Goal: Information Seeking & Learning: Learn about a topic

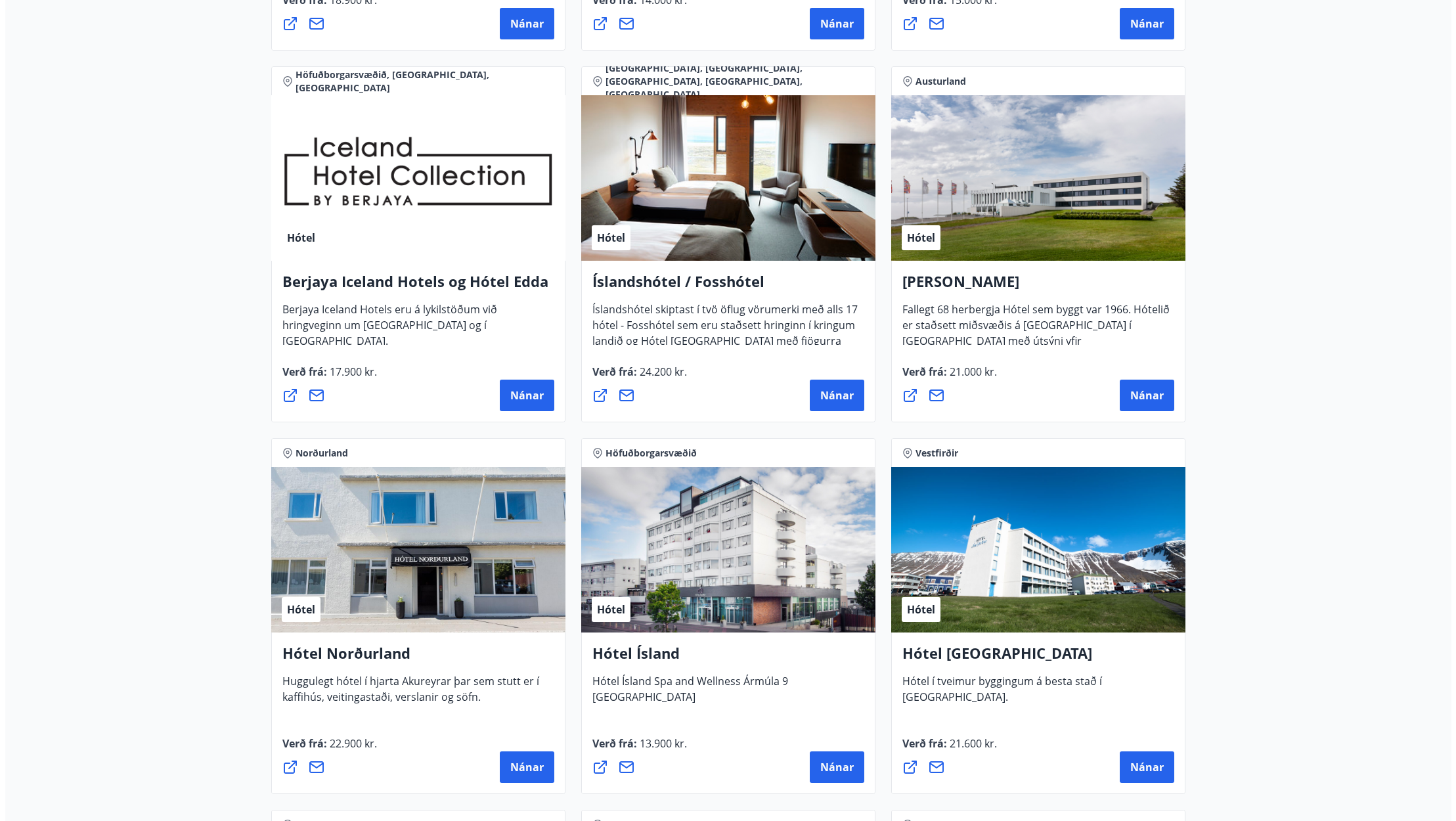
scroll to position [1577, 0]
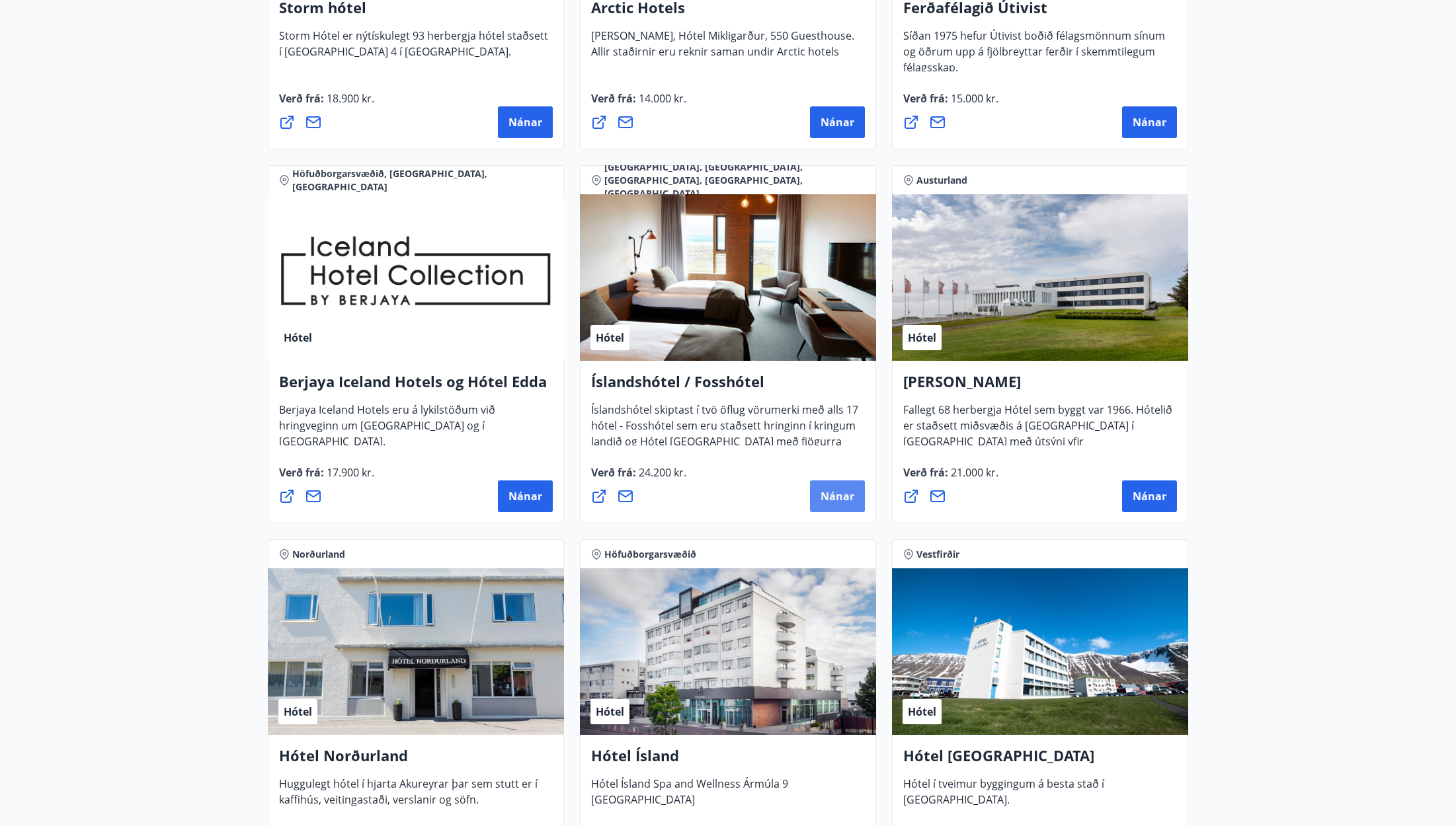
click at [836, 498] on span "Nánar" at bounding box center [838, 496] width 34 height 14
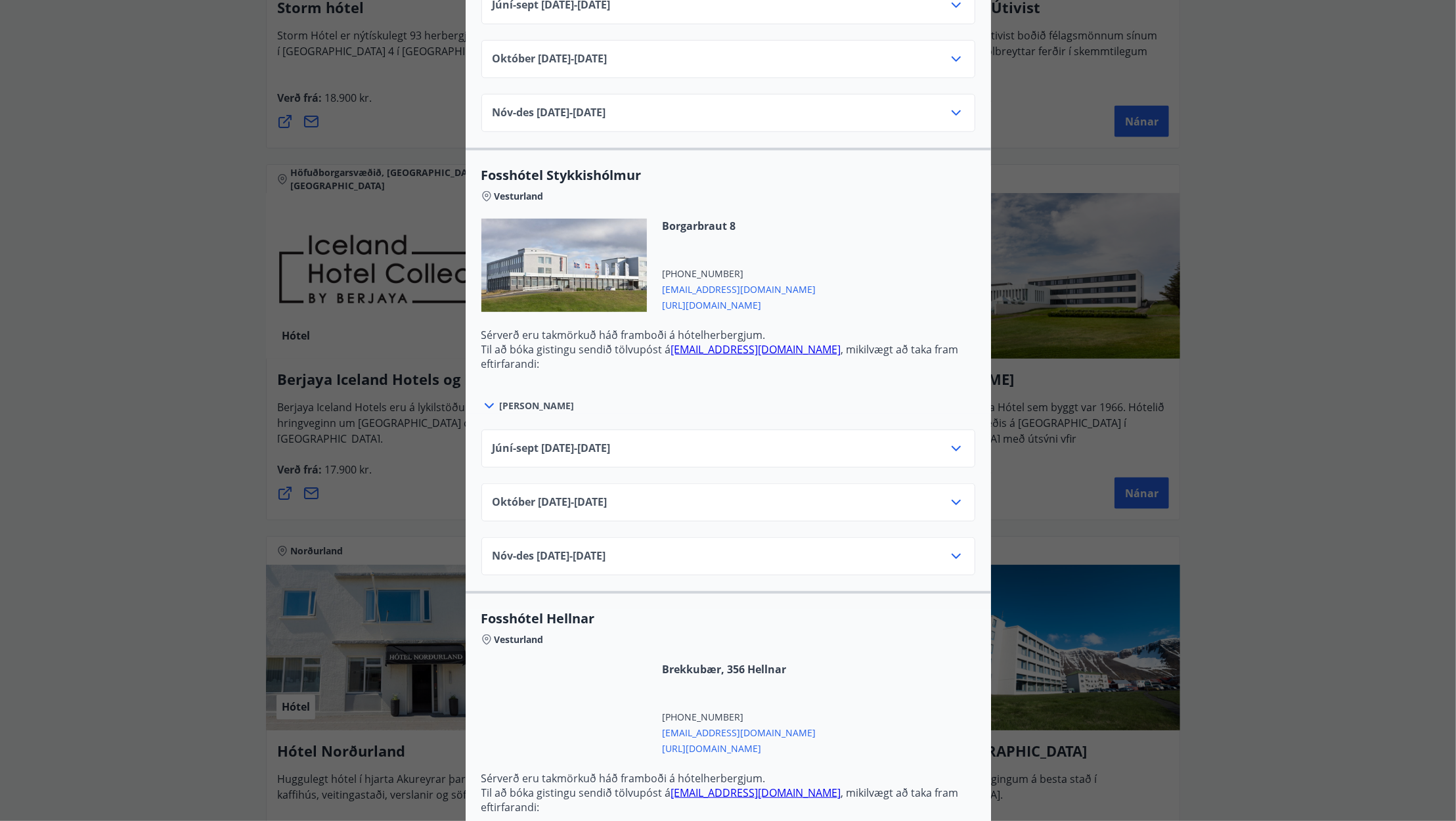
scroll to position [788, 0]
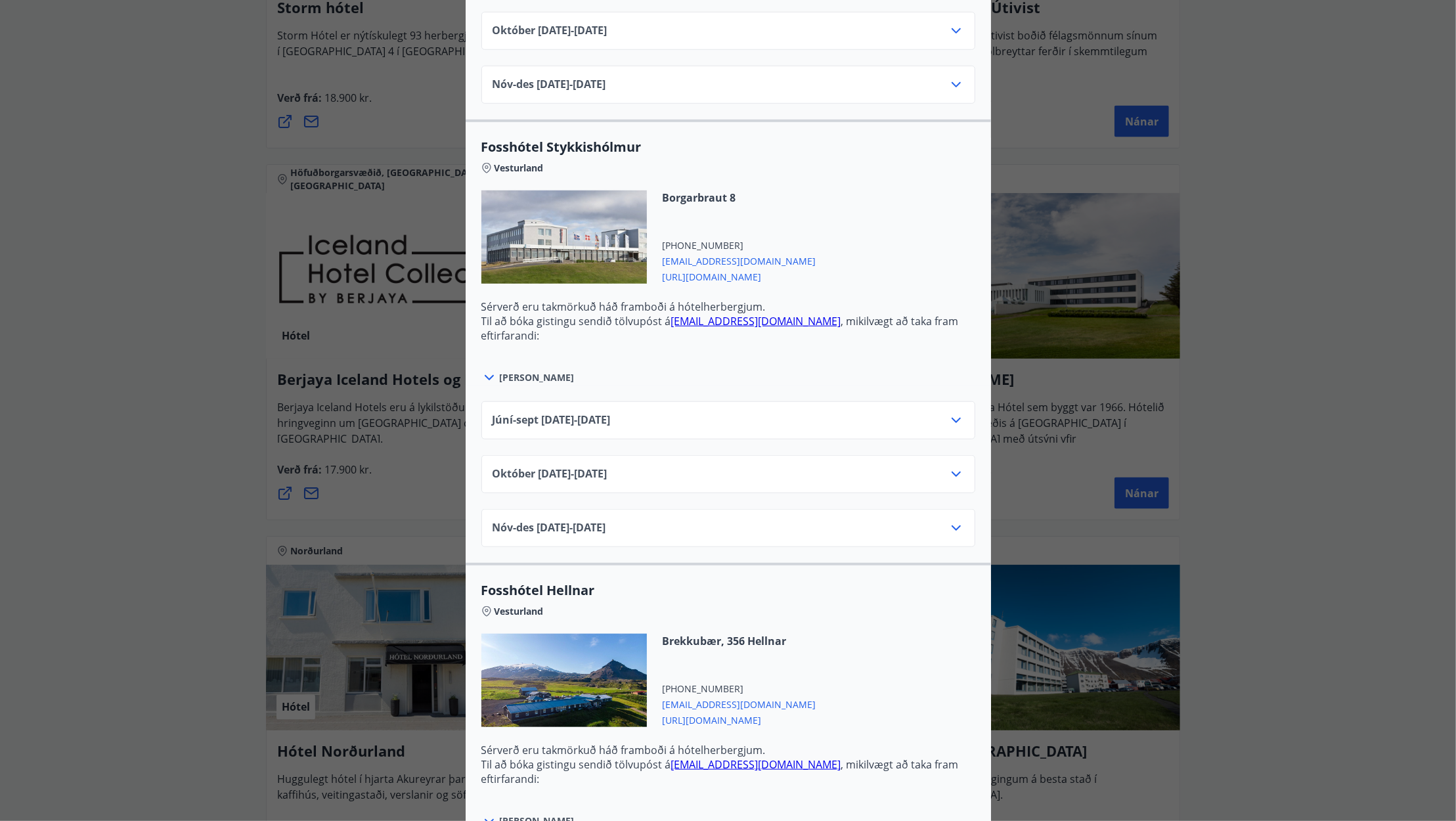
click at [950, 417] on icon at bounding box center [956, 420] width 16 height 16
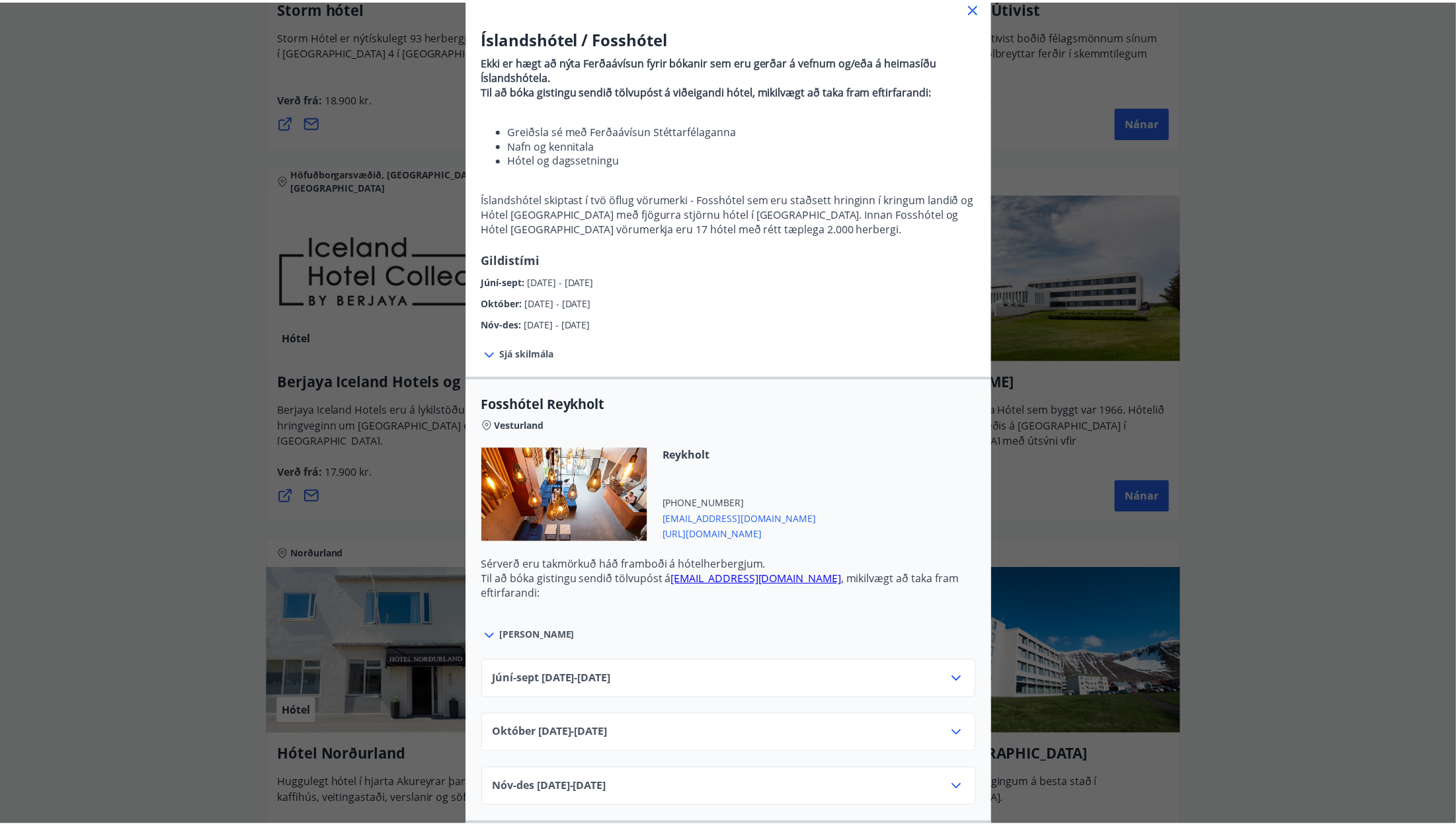
scroll to position [66, 0]
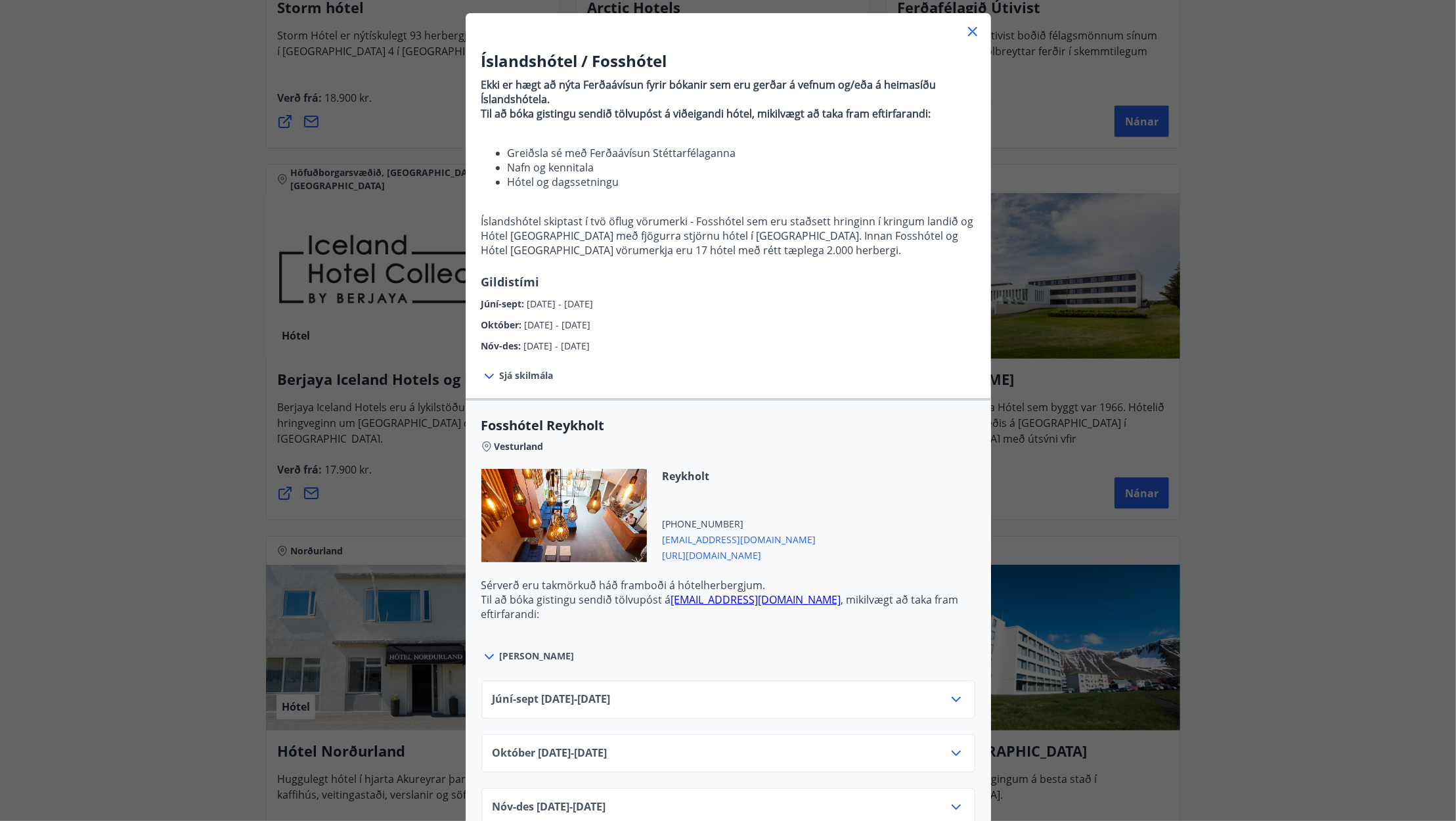
click at [965, 30] on icon at bounding box center [973, 31] width 16 height 16
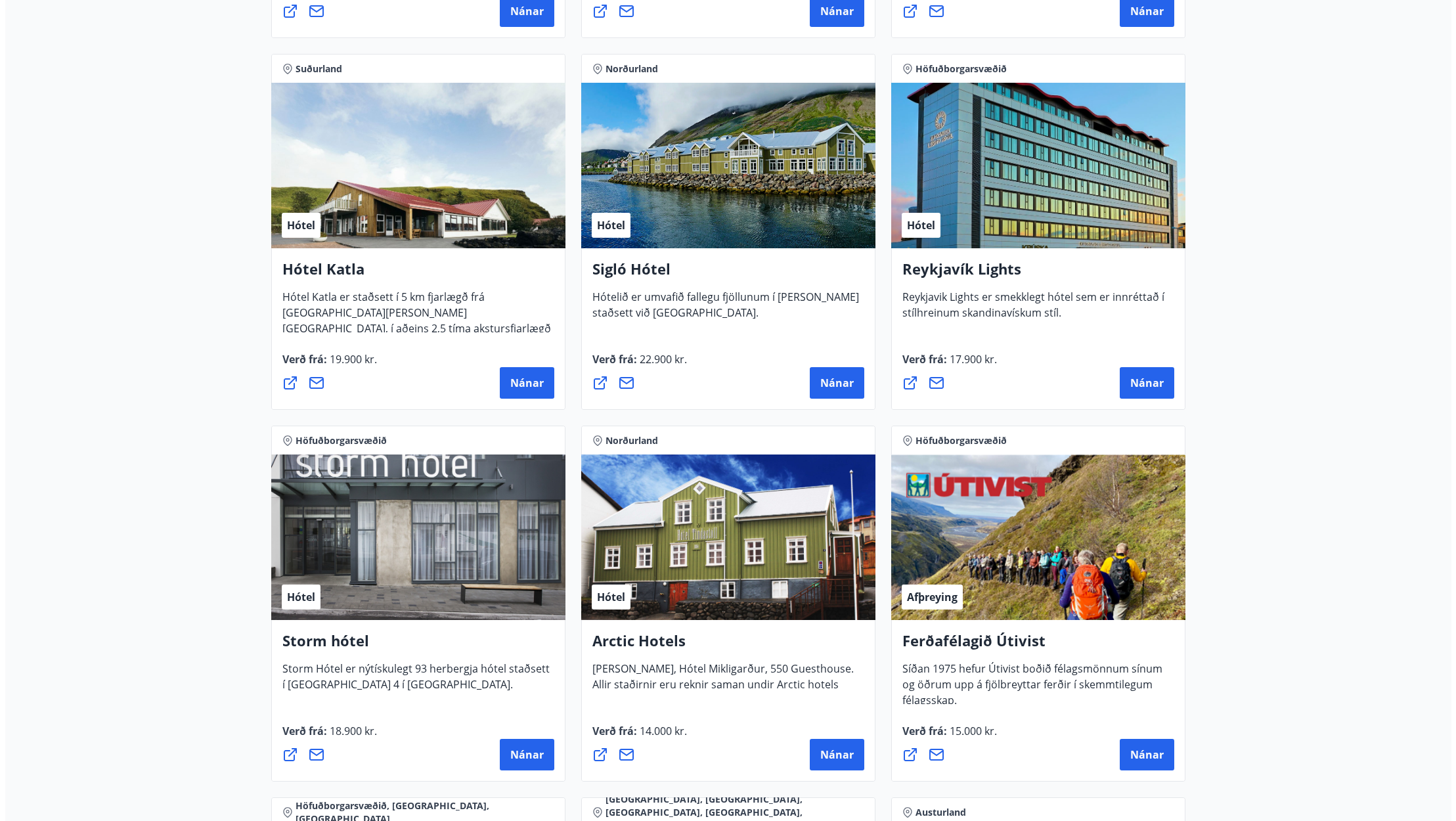
scroll to position [919, 0]
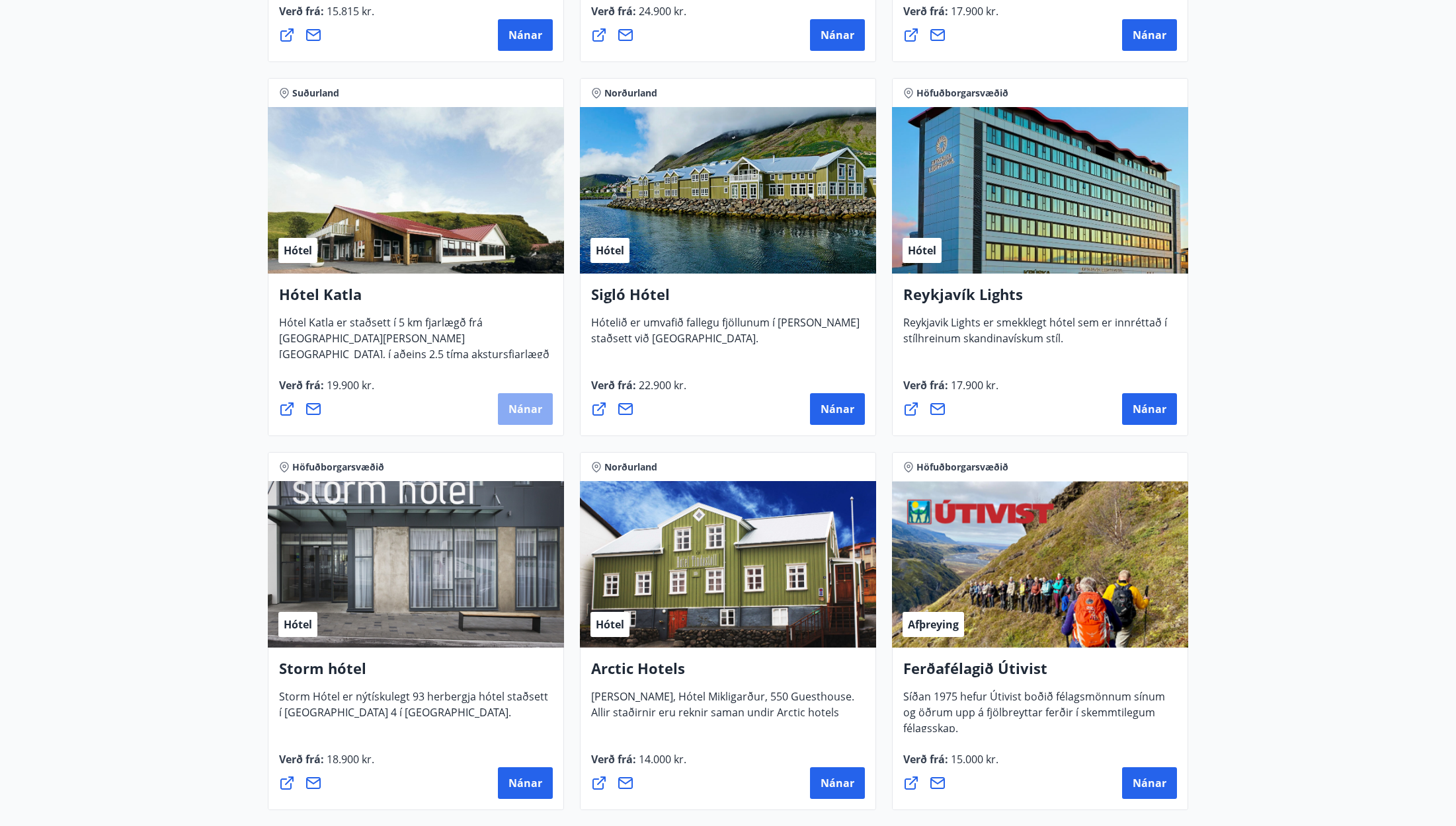
click at [530, 405] on span "Nánar" at bounding box center [525, 408] width 34 height 14
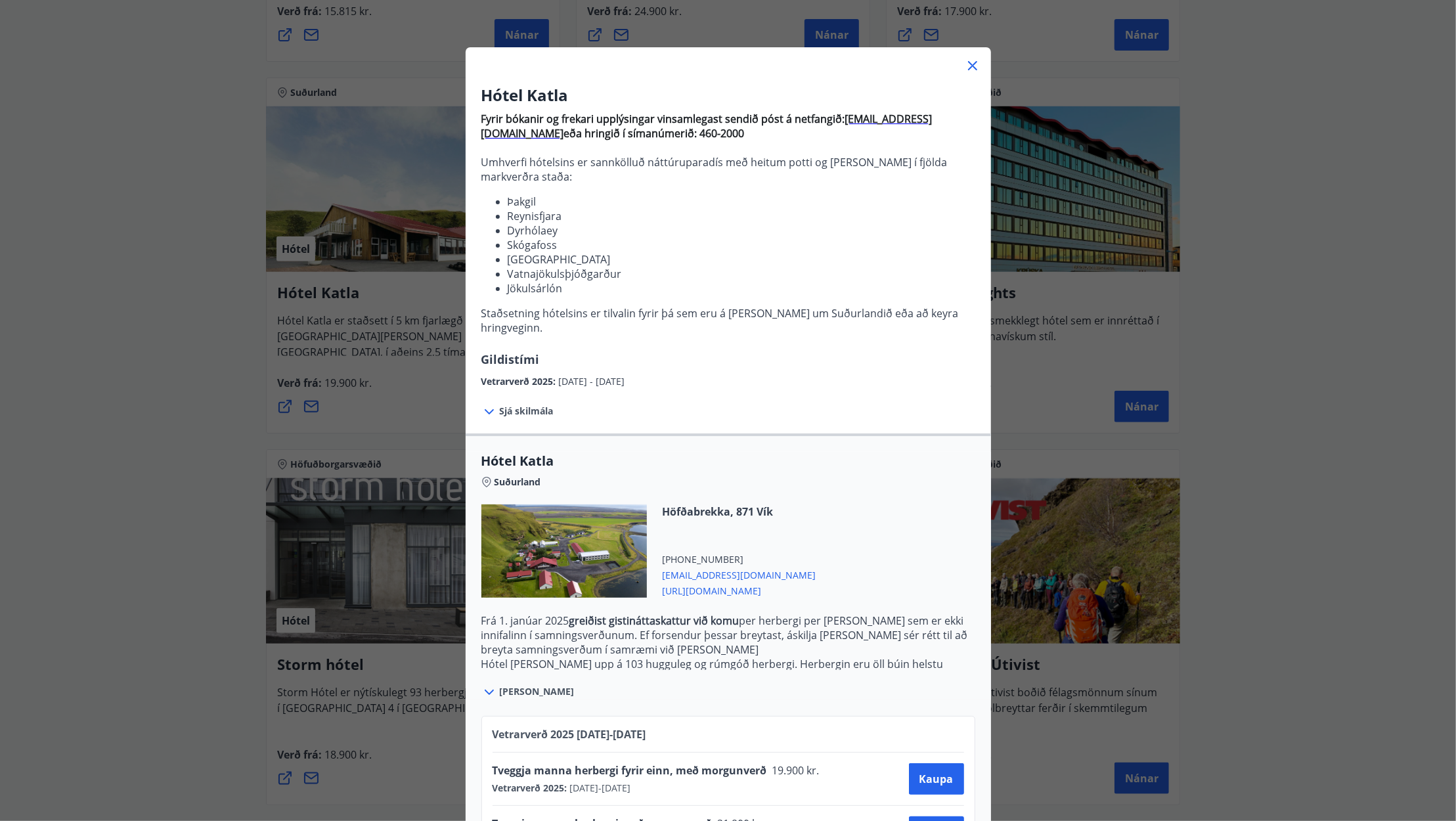
scroll to position [0, 0]
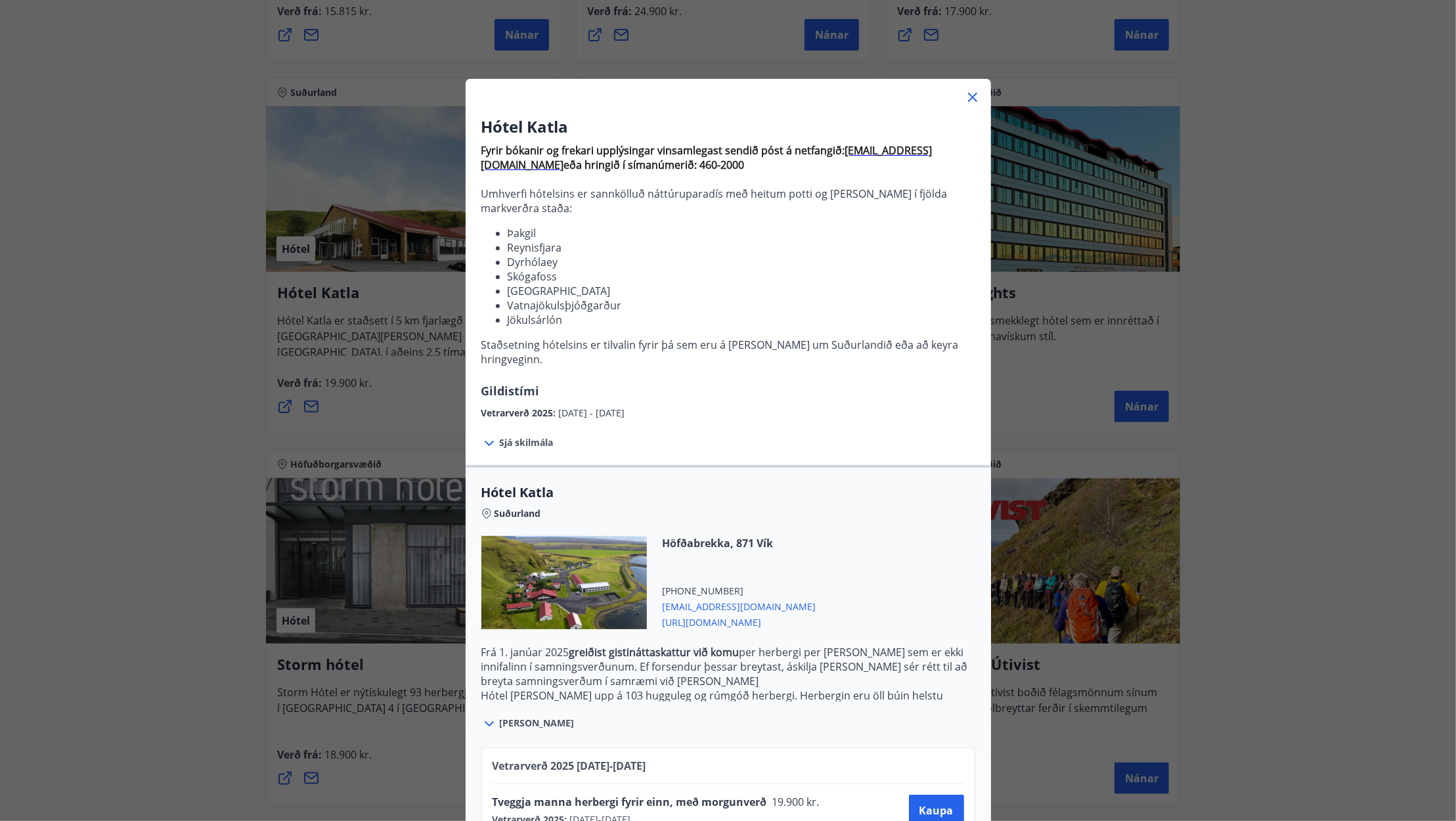
click at [505, 436] on span "Sjá skilmála" at bounding box center [527, 442] width 54 height 13
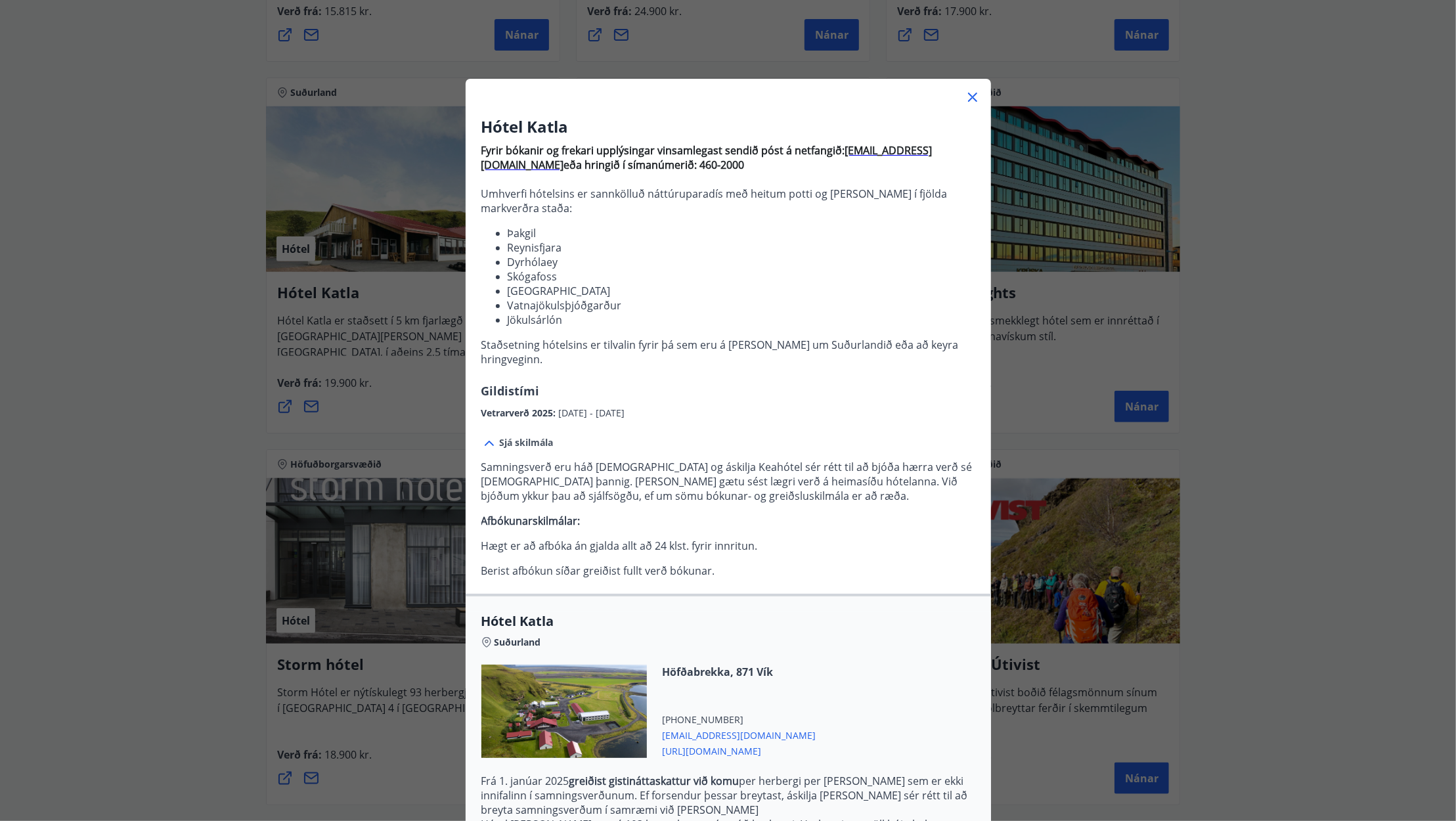
click at [965, 94] on icon at bounding box center [973, 97] width 16 height 16
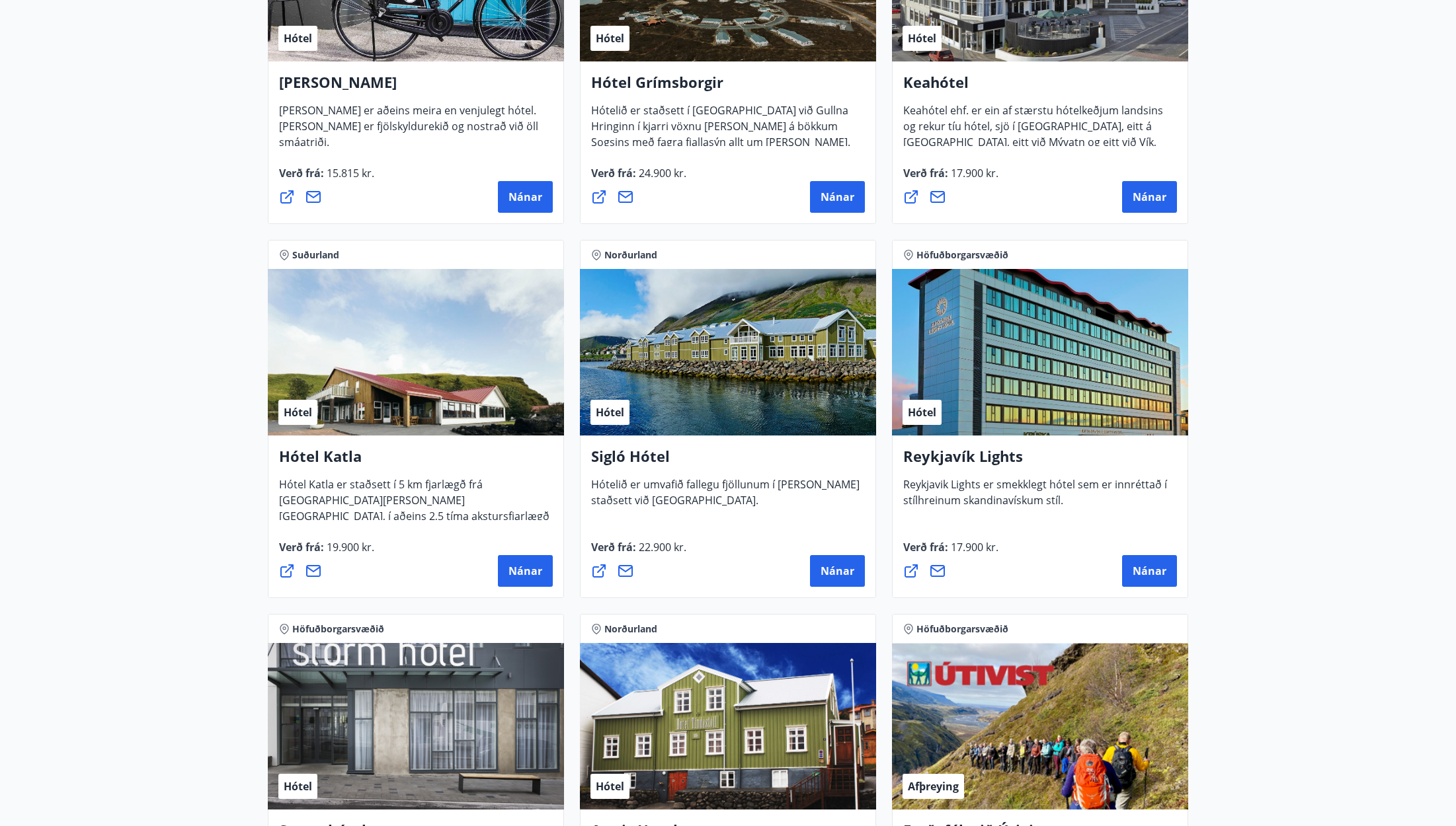
scroll to position [727, 0]
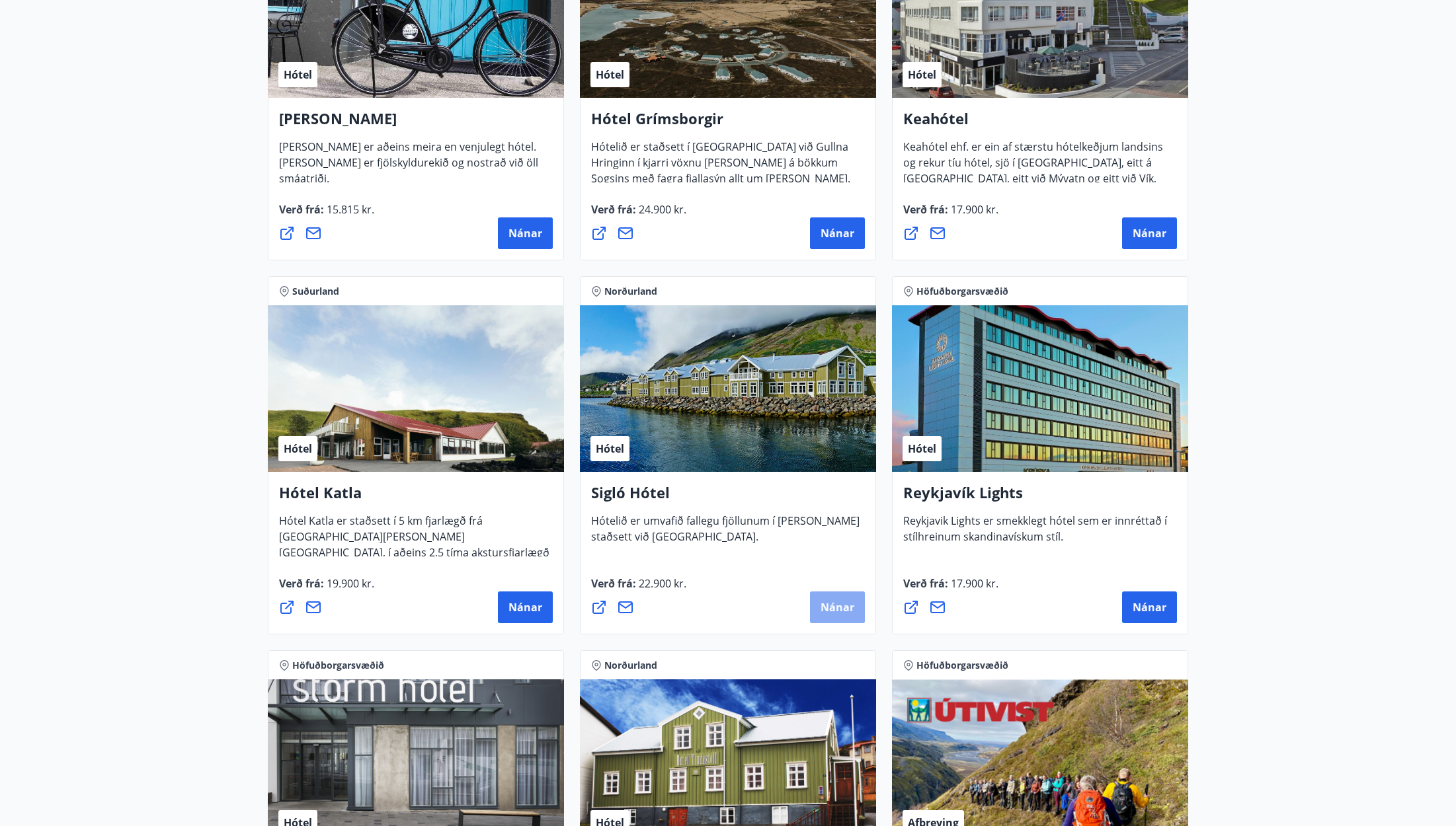
click at [824, 602] on span "Nánar" at bounding box center [838, 607] width 34 height 14
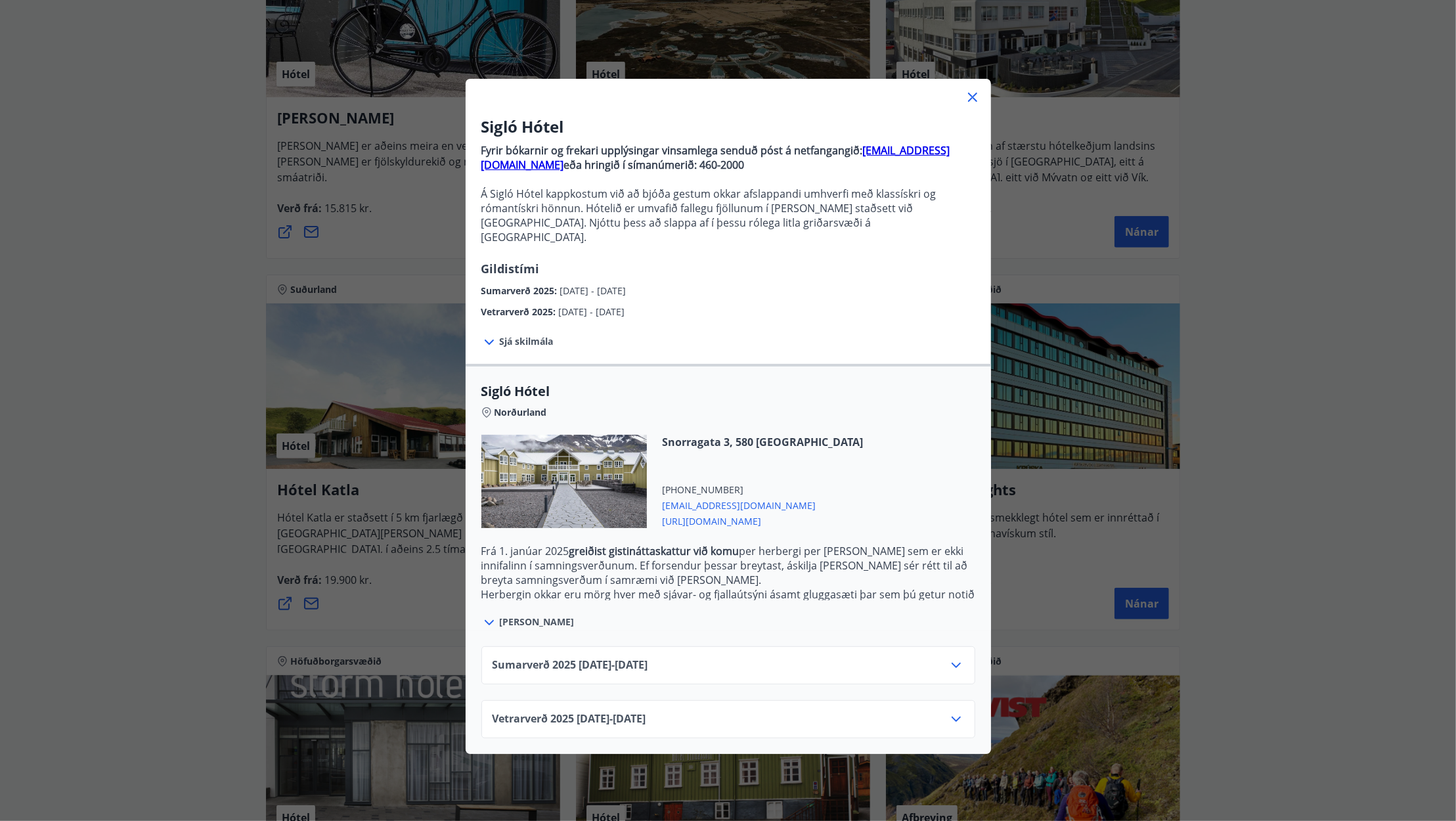
click at [502, 320] on div "Sjá skilmála Samningsverð eru háð [DEMOGRAPHIC_DATA] og áskilja [PERSON_NAME] s…" at bounding box center [728, 341] width 526 height 45
click at [500, 335] on span "Sjá skilmála" at bounding box center [527, 341] width 54 height 13
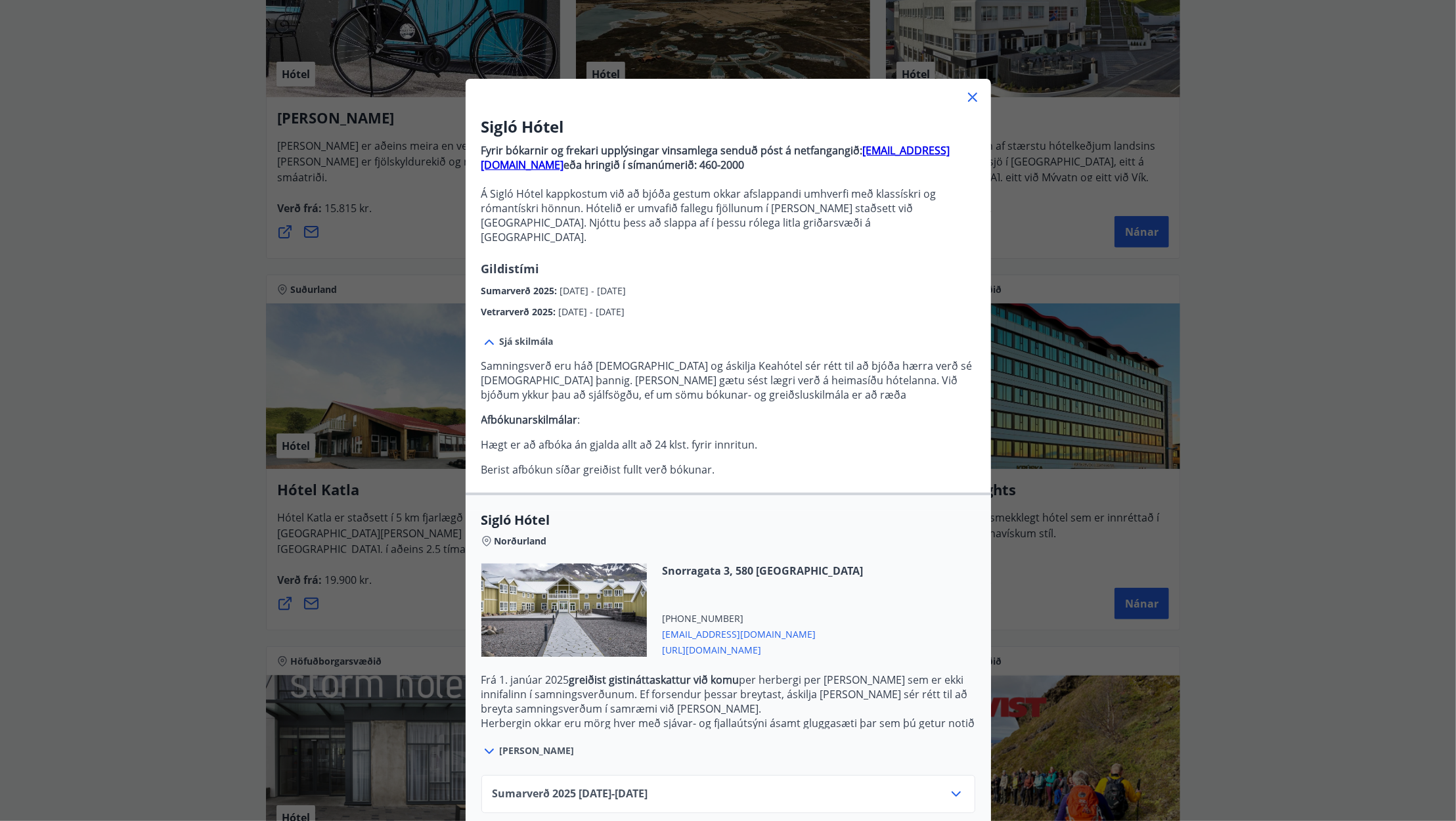
drag, startPoint x: 965, startPoint y: 95, endPoint x: 957, endPoint y: 98, distance: 8.5
click at [968, 95] on icon at bounding box center [973, 97] width 9 height 9
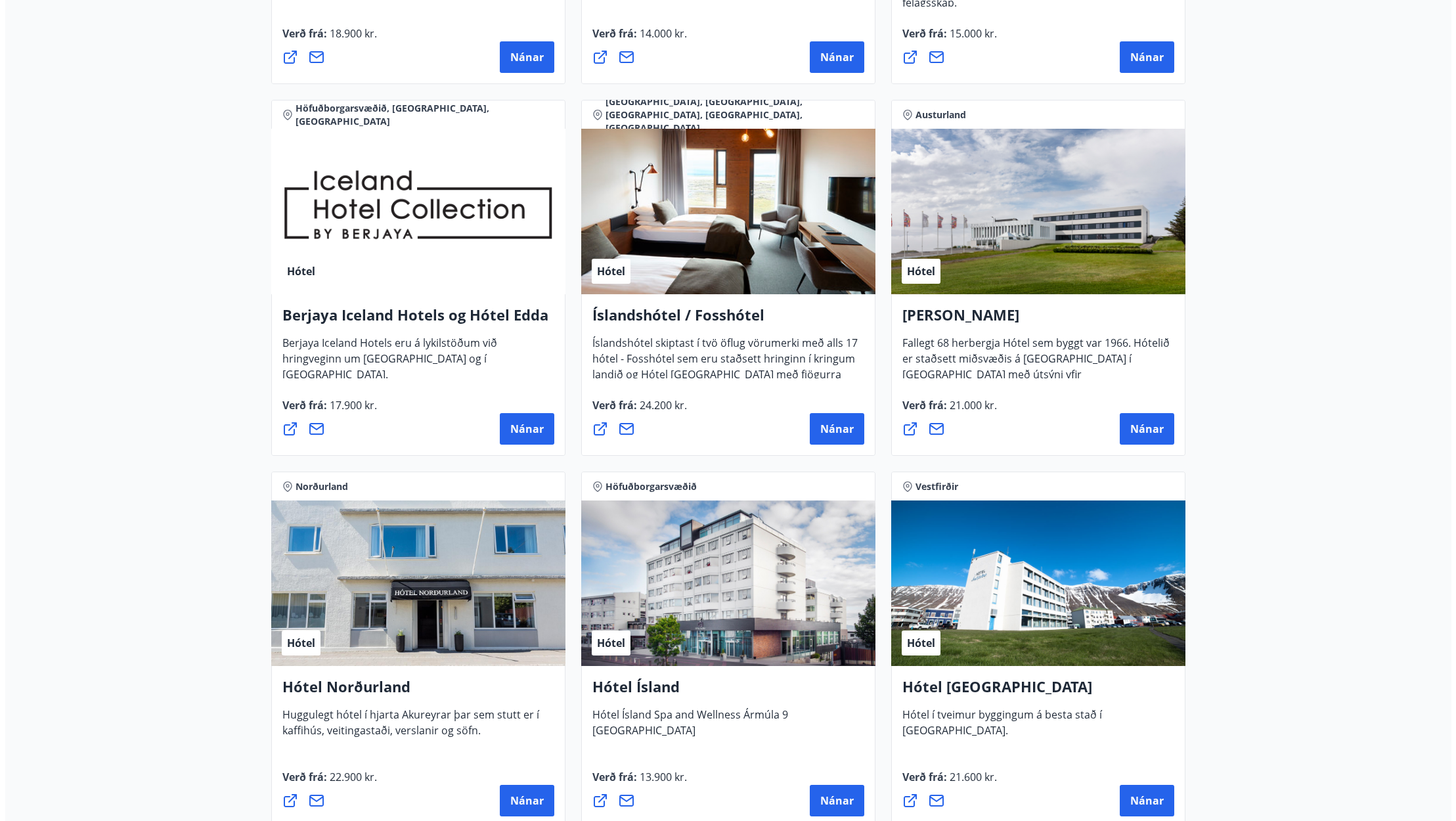
scroll to position [1642, 0]
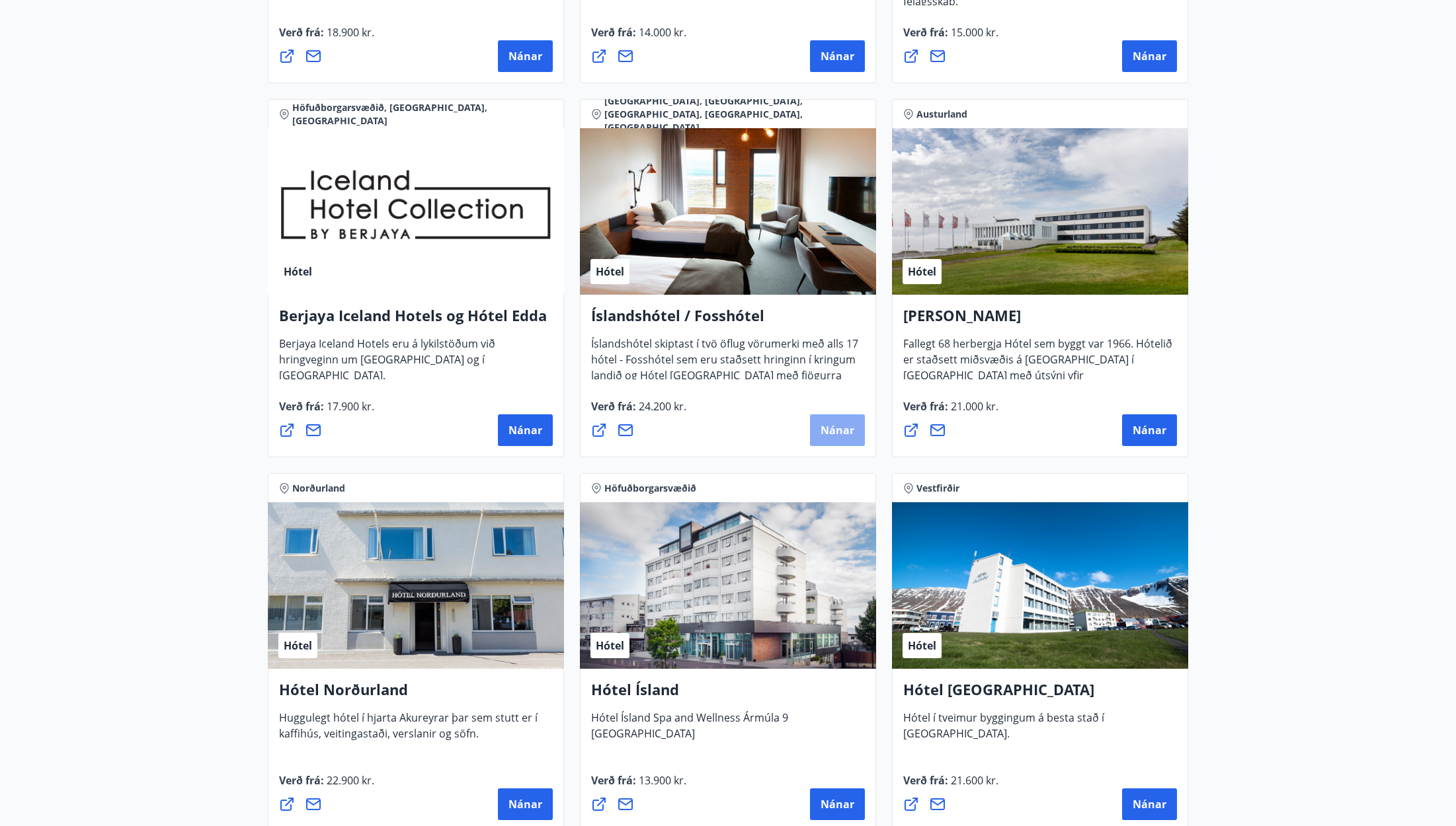
click at [837, 424] on span "Nánar" at bounding box center [838, 430] width 34 height 14
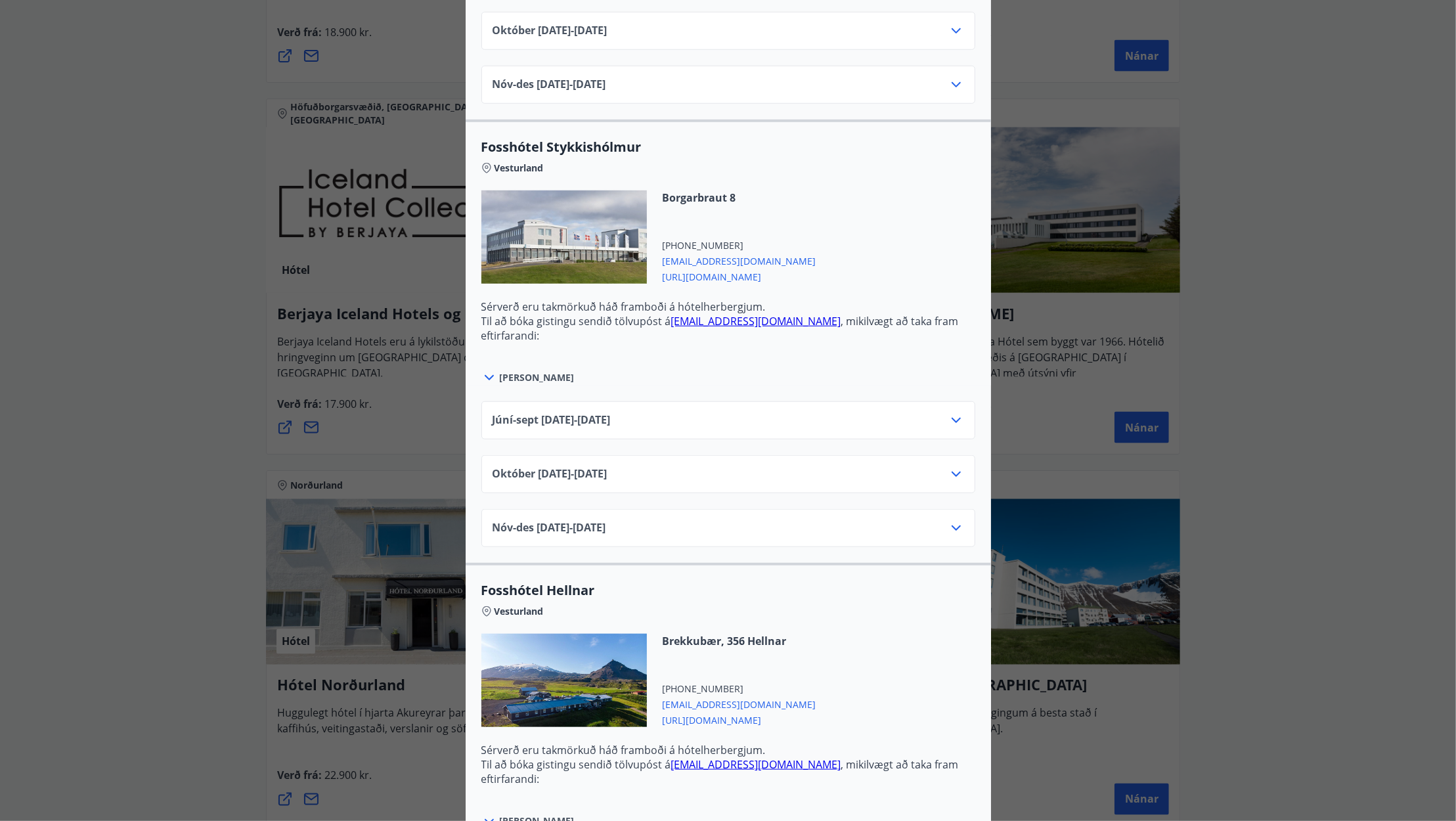
scroll to position [854, 0]
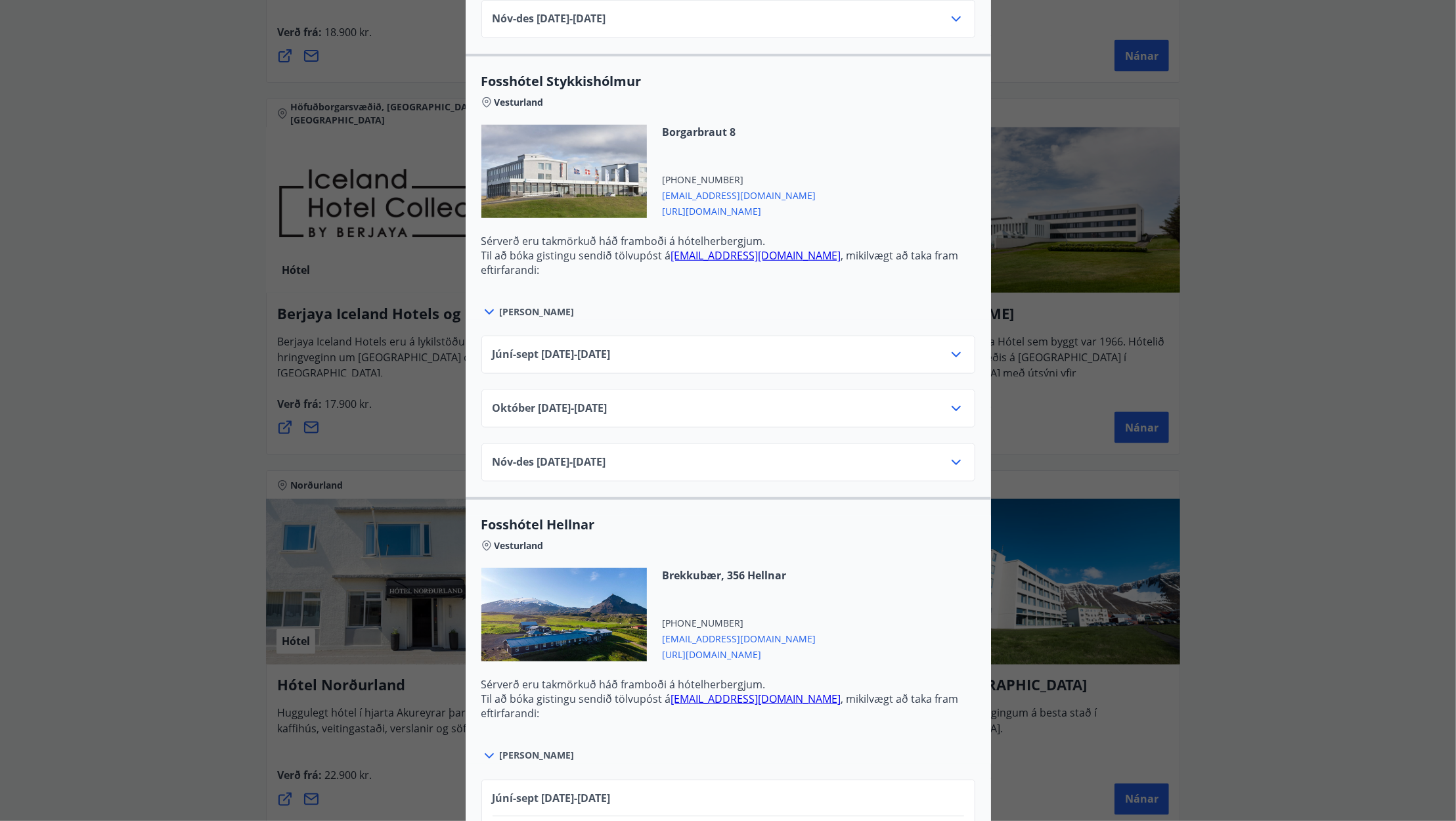
click at [507, 308] on span "[PERSON_NAME]" at bounding box center [538, 312] width 75 height 13
click at [484, 311] on icon at bounding box center [489, 312] width 9 height 6
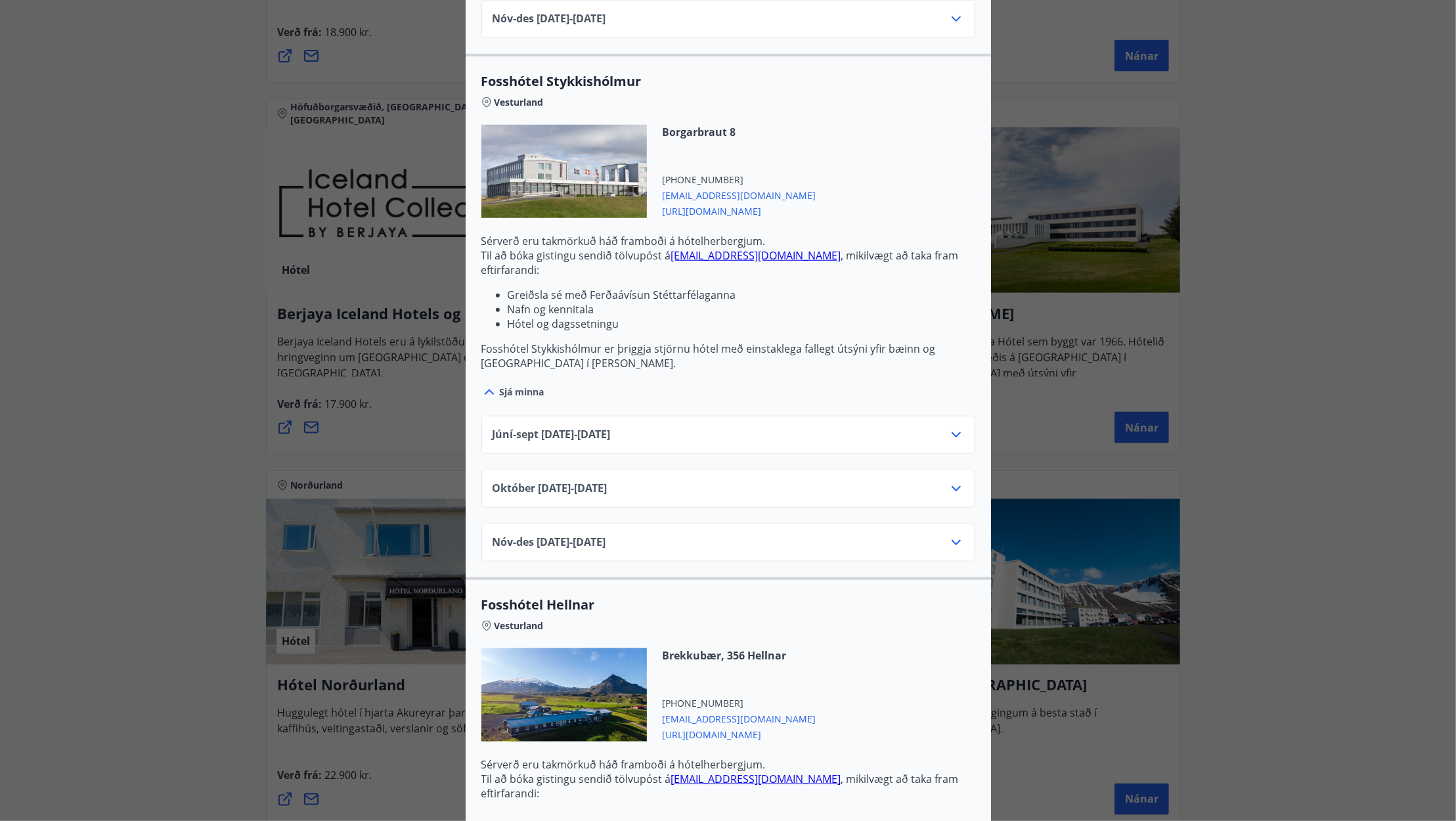
click at [949, 430] on icon at bounding box center [956, 435] width 16 height 16
